Goal: Information Seeking & Learning: Learn about a topic

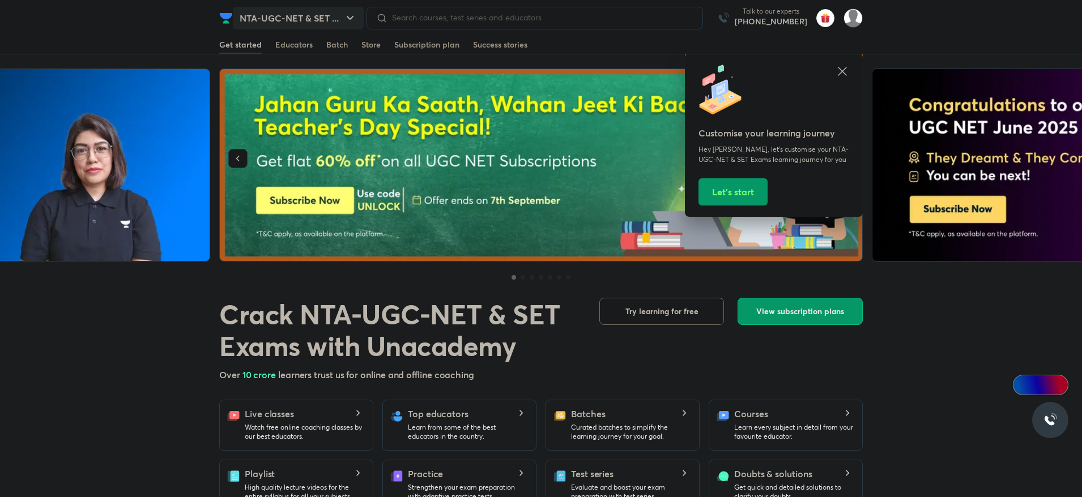
click at [344, 10] on button "NTA-UGC-NET & SET ..." at bounding box center [298, 18] width 131 height 23
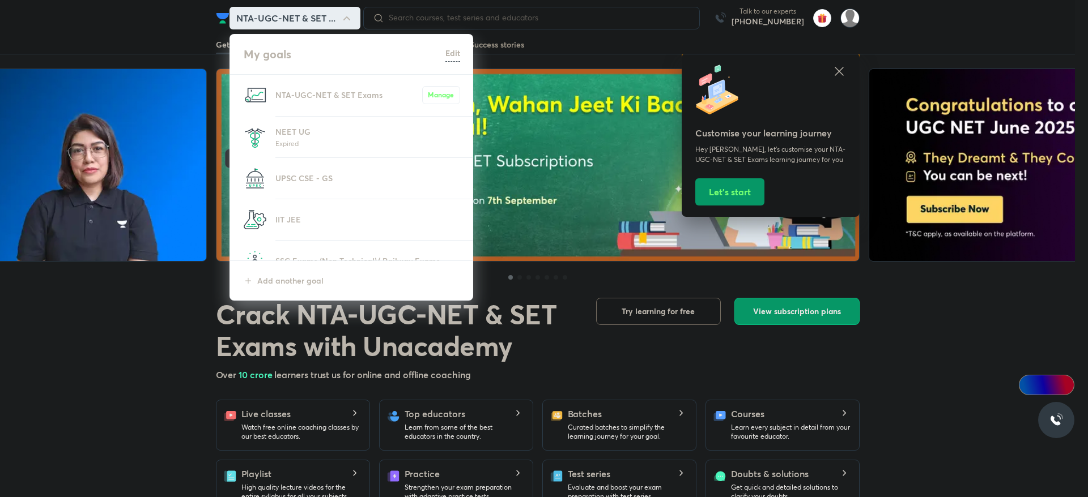
click at [326, 140] on p "Expired" at bounding box center [367, 143] width 185 height 11
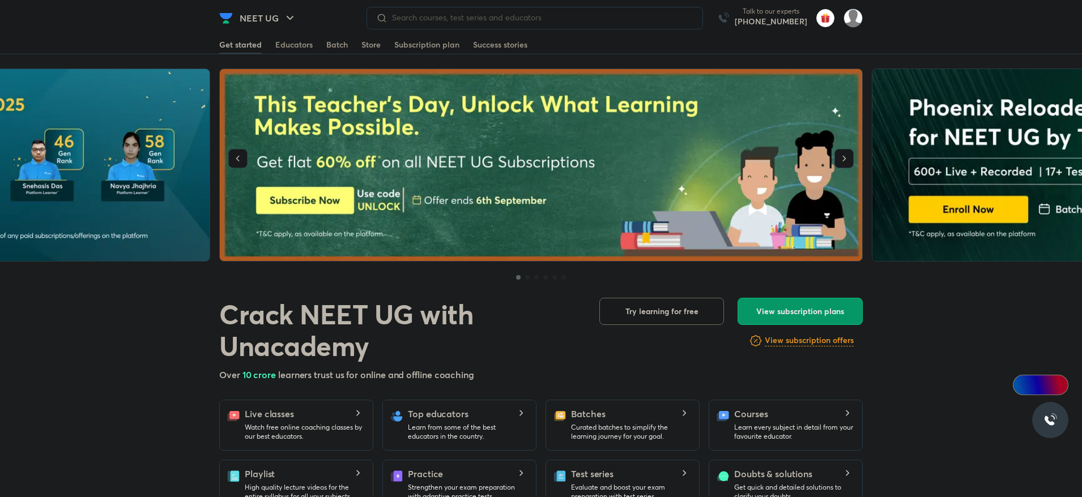
click at [531, 25] on div at bounding box center [535, 18] width 337 height 23
click at [535, 19] on input at bounding box center [541, 17] width 306 height 9
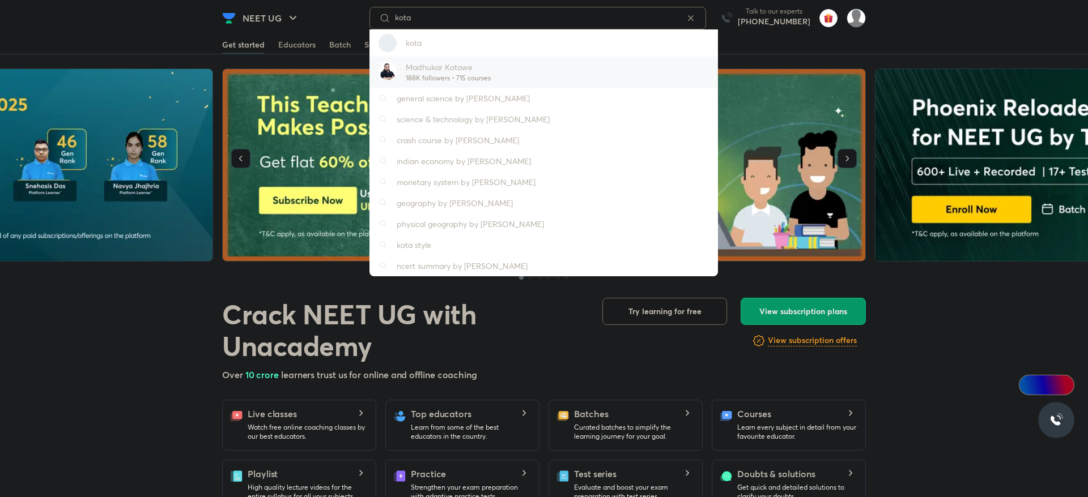
type input "kota"
click at [450, 16] on input "kota" at bounding box center [537, 17] width 295 height 9
click at [439, 36] on div "kota" at bounding box center [543, 42] width 348 height 27
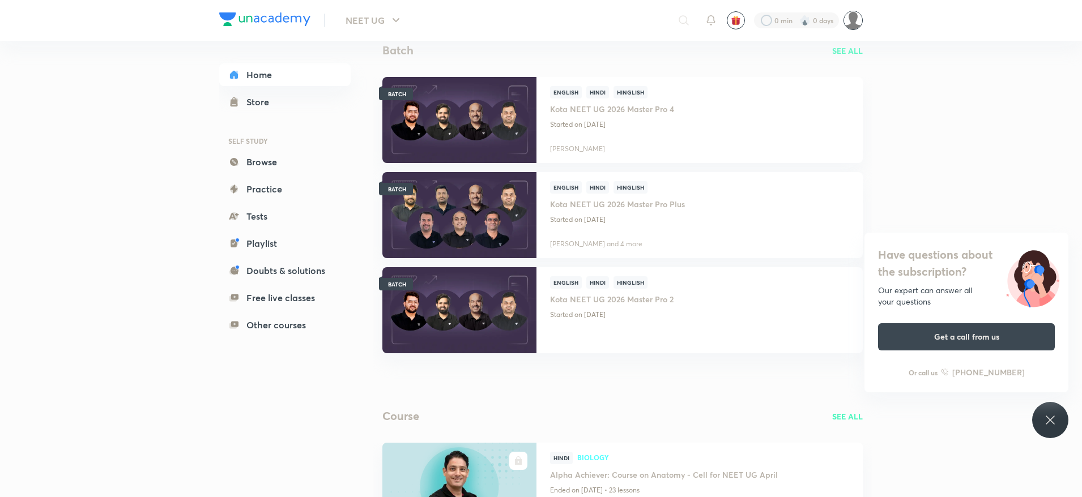
scroll to position [425, 0]
